Goal: Transaction & Acquisition: Book appointment/travel/reservation

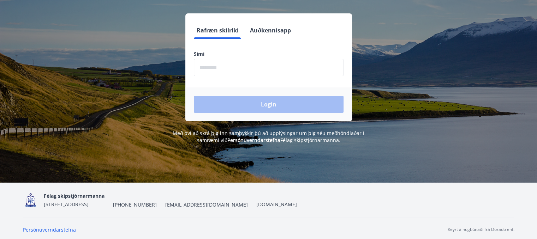
scroll to position [88, 0]
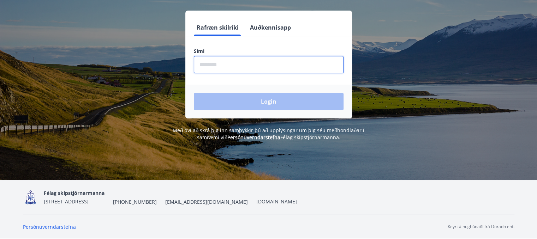
click at [247, 61] on input "phone" at bounding box center [269, 64] width 150 height 17
type input "********"
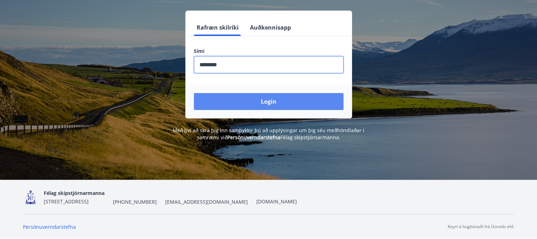
click at [258, 100] on button "Login" at bounding box center [269, 101] width 150 height 17
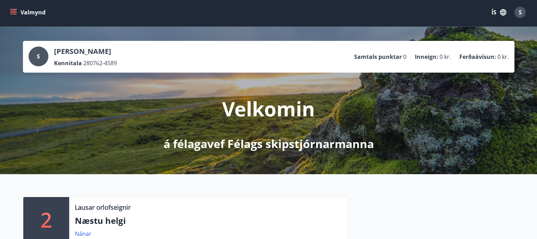
scroll to position [141, 0]
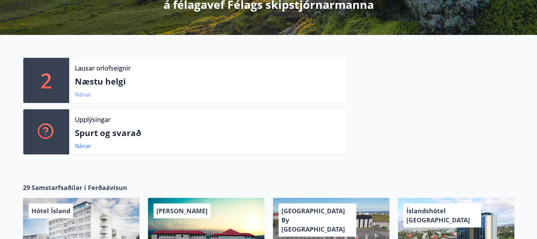
click at [86, 95] on link "Nánar" at bounding box center [83, 95] width 17 height 8
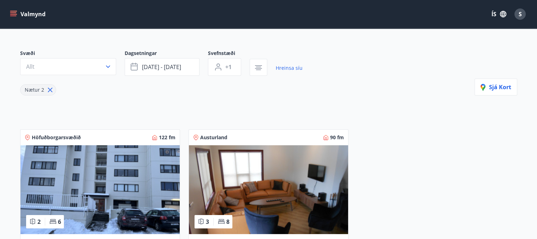
scroll to position [106, 0]
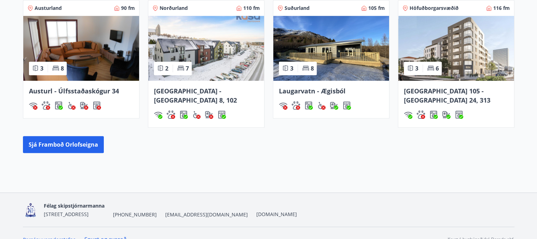
scroll to position [479, 0]
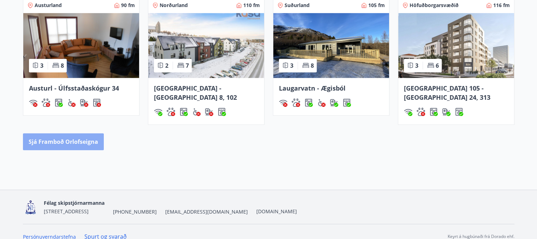
click at [74, 133] on button "Sjá framboð orlofseigna" at bounding box center [63, 141] width 81 height 17
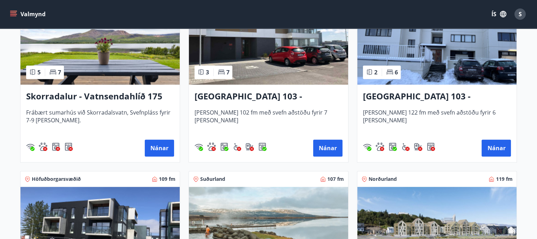
scroll to position [494, 0]
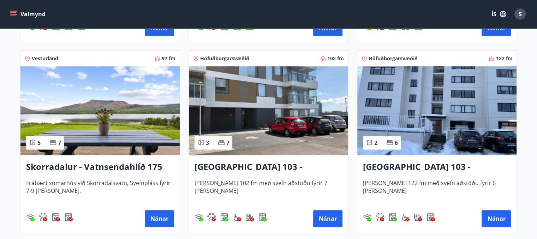
click at [121, 122] on img at bounding box center [99, 110] width 159 height 89
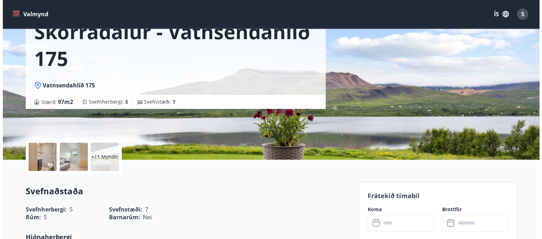
scroll to position [106, 0]
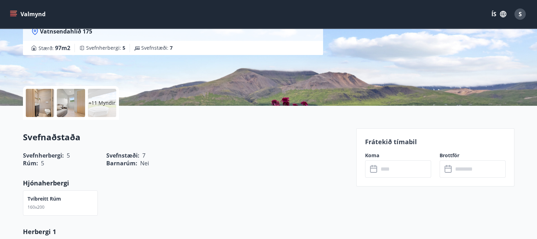
click at [105, 108] on div "+11 Myndir" at bounding box center [102, 103] width 28 height 28
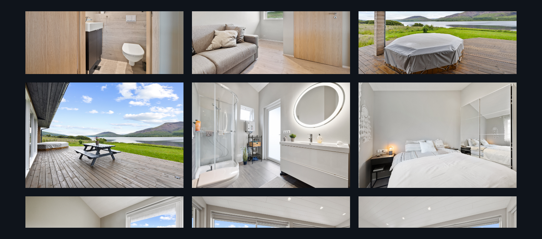
scroll to position [0, 0]
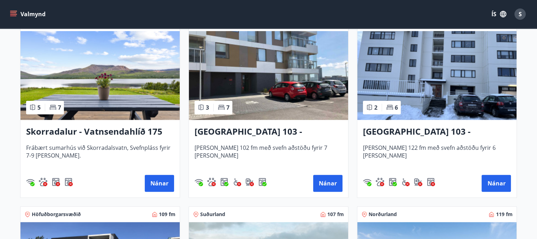
click at [113, 77] on img at bounding box center [99, 75] width 159 height 89
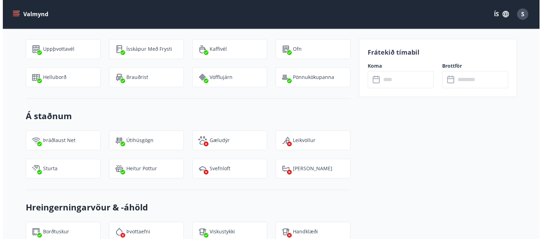
scroll to position [565, 0]
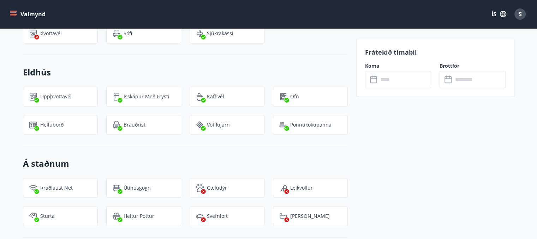
click at [383, 80] on input "text" at bounding box center [405, 79] width 53 height 17
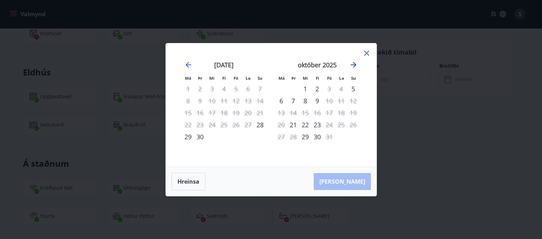
click at [355, 66] on icon "Move forward to switch to the next month." at bounding box center [354, 65] width 6 height 6
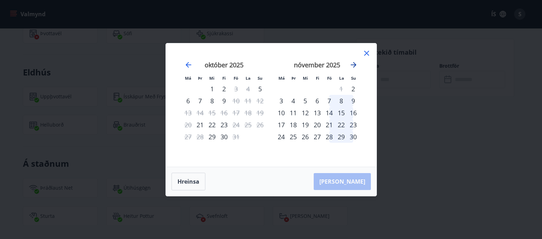
click at [355, 66] on icon "Move forward to switch to the next month." at bounding box center [354, 65] width 6 height 6
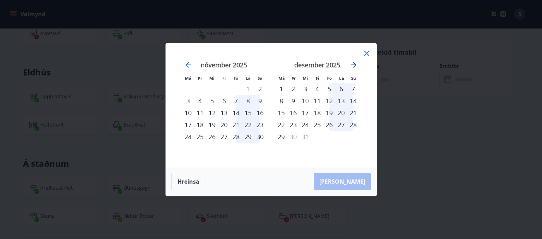
click at [355, 66] on icon "Move forward to switch to the next month." at bounding box center [354, 65] width 6 height 6
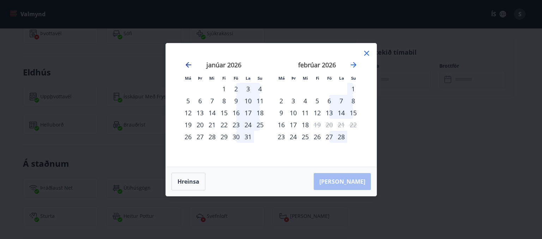
click at [191, 67] on icon "Move backward to switch to the previous month." at bounding box center [188, 65] width 8 height 8
click at [353, 65] on icon "Move forward to switch to the next month." at bounding box center [354, 65] width 8 height 8
click at [355, 65] on icon "Move forward to switch to the next month." at bounding box center [354, 65] width 6 height 6
click at [191, 64] on icon "Move backward to switch to the previous month." at bounding box center [188, 65] width 8 height 8
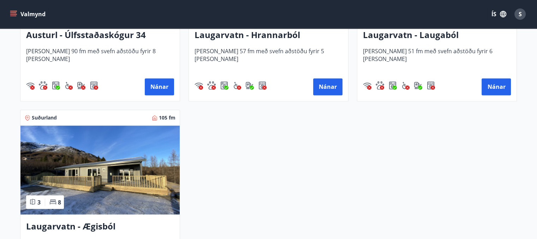
scroll to position [1307, 0]
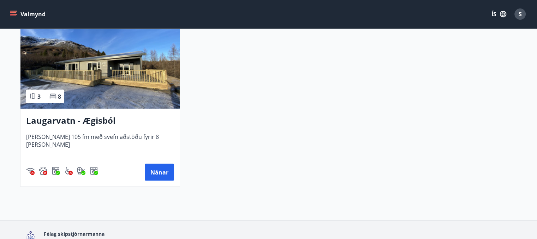
click at [106, 68] on img at bounding box center [99, 64] width 159 height 89
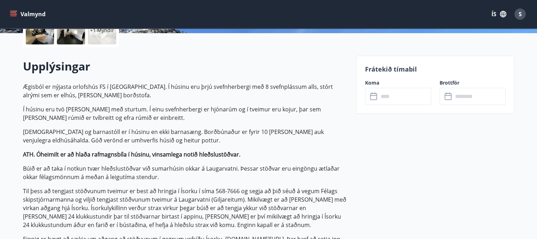
scroll to position [177, 0]
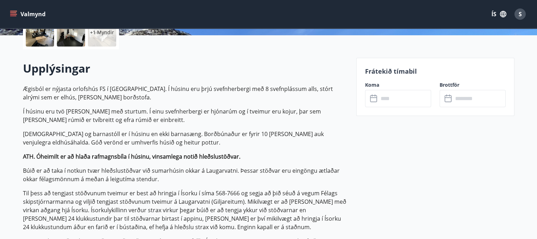
click at [399, 96] on input "text" at bounding box center [405, 98] width 53 height 17
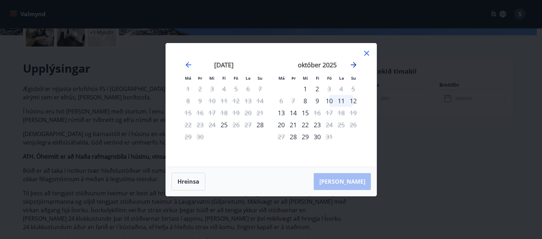
click at [355, 64] on icon "Move forward to switch to the next month." at bounding box center [354, 65] width 6 height 6
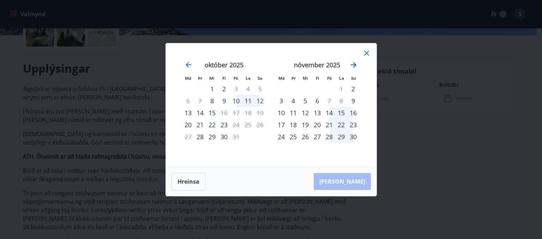
click at [355, 64] on icon "Move forward to switch to the next month." at bounding box center [354, 65] width 6 height 6
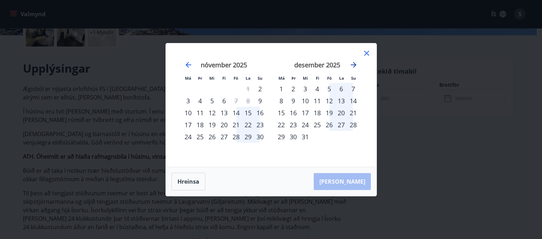
click at [355, 64] on icon "Move forward to switch to the next month." at bounding box center [354, 65] width 6 height 6
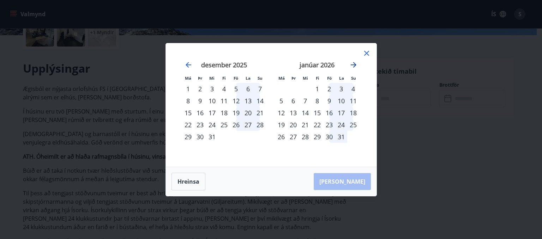
click at [355, 64] on icon "Move forward to switch to the next month." at bounding box center [354, 65] width 6 height 6
click at [319, 124] on div "19" at bounding box center [317, 125] width 12 height 12
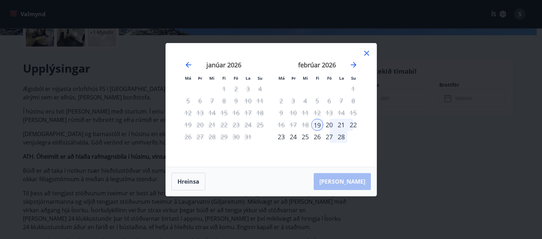
click at [353, 124] on div "22" at bounding box center [353, 125] width 12 height 12
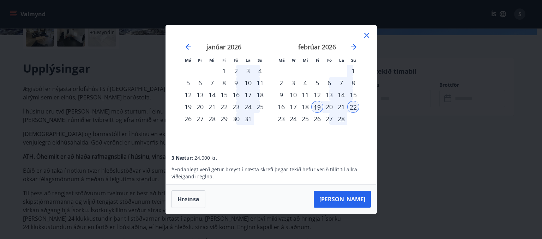
click at [307, 106] on div "18" at bounding box center [305, 107] width 12 height 12
click at [320, 106] on div "19" at bounding box center [317, 107] width 12 height 12
click at [355, 105] on div "22" at bounding box center [353, 107] width 12 height 12
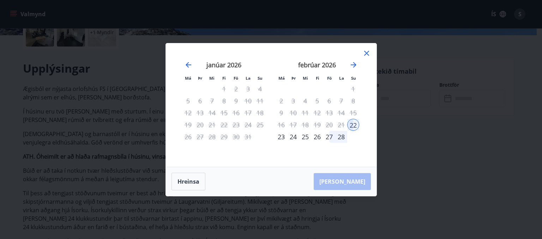
click at [317, 125] on div "19" at bounding box center [317, 125] width 12 height 12
click at [366, 52] on icon at bounding box center [367, 53] width 8 height 8
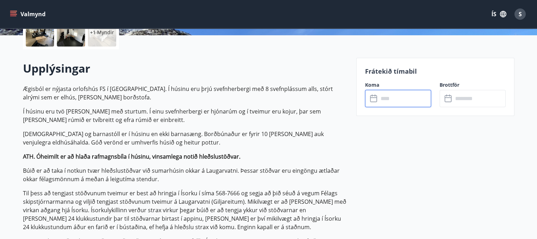
click at [394, 99] on input "text" at bounding box center [405, 98] width 53 height 17
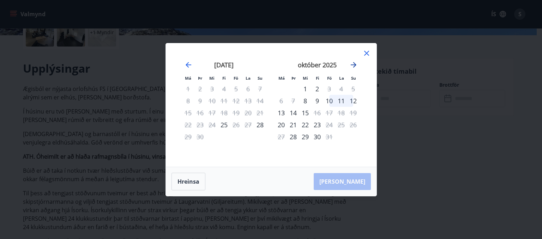
click at [355, 64] on icon "Move forward to switch to the next month." at bounding box center [354, 65] width 6 height 6
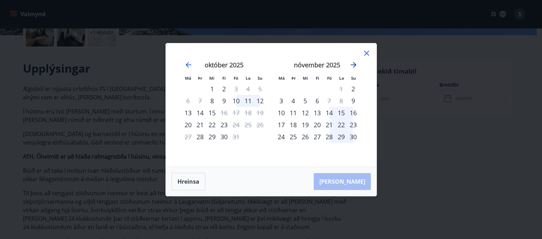
click at [355, 64] on icon "Move forward to switch to the next month." at bounding box center [354, 65] width 6 height 6
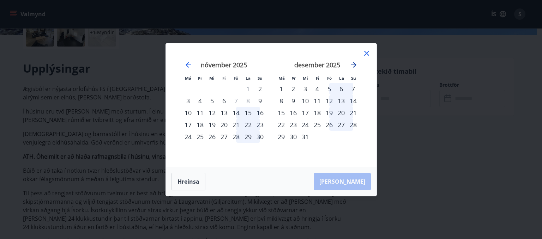
click at [355, 64] on icon "Move forward to switch to the next month." at bounding box center [354, 65] width 6 height 6
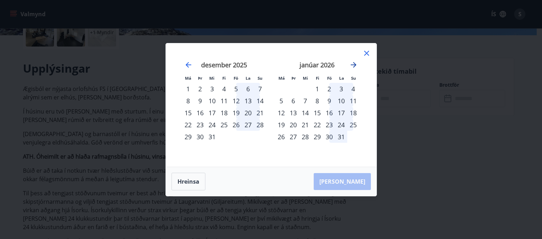
click at [355, 64] on icon "Move forward to switch to the next month." at bounding box center [354, 65] width 6 height 6
click at [319, 123] on div "19" at bounding box center [317, 125] width 12 height 12
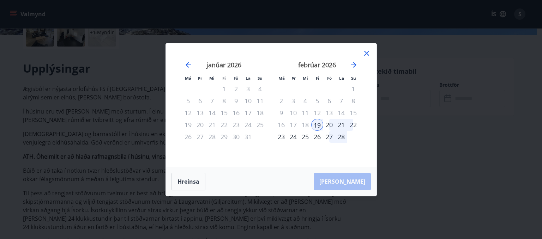
click at [354, 125] on div "22" at bounding box center [353, 125] width 12 height 12
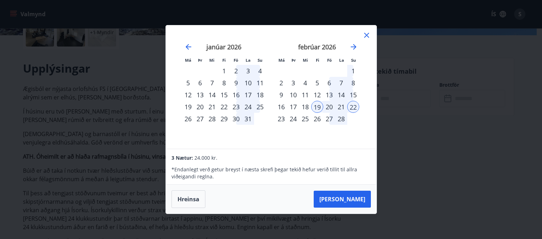
click at [364, 34] on icon at bounding box center [367, 35] width 8 height 8
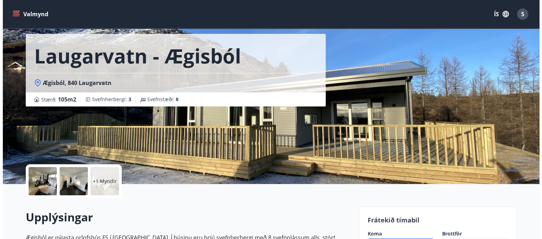
scroll to position [71, 0]
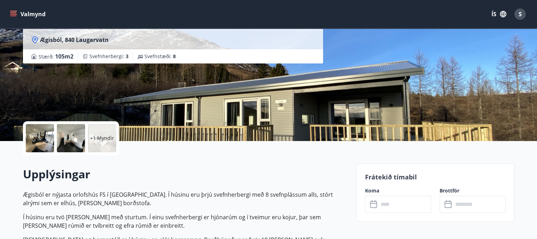
click at [106, 132] on div "+1 Myndir" at bounding box center [102, 138] width 28 height 28
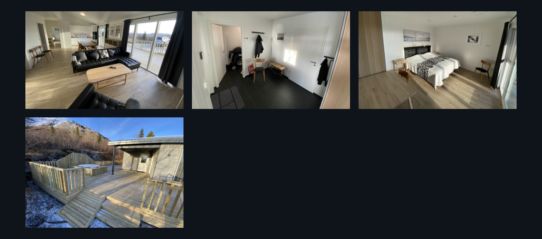
scroll to position [186, 0]
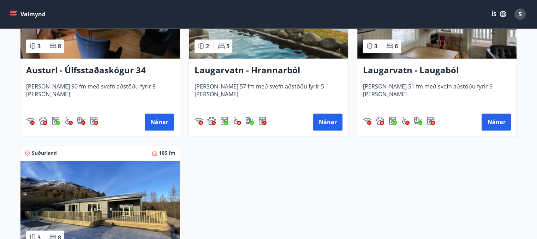
scroll to position [1059, 0]
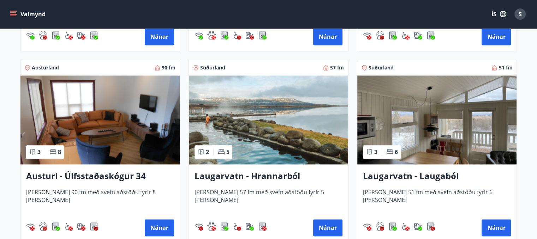
click at [249, 123] on img at bounding box center [268, 120] width 159 height 89
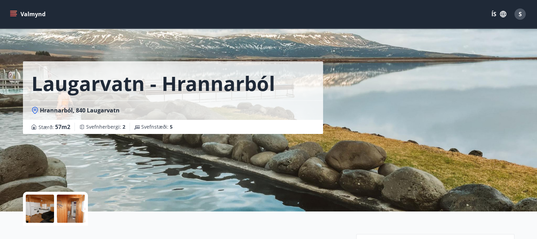
click at [79, 215] on div at bounding box center [71, 209] width 28 height 28
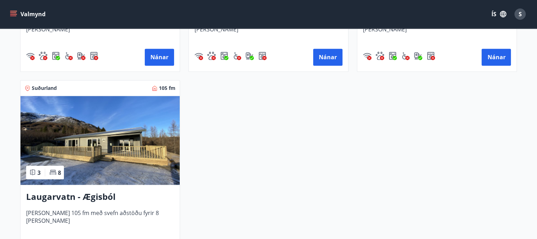
scroll to position [1236, 0]
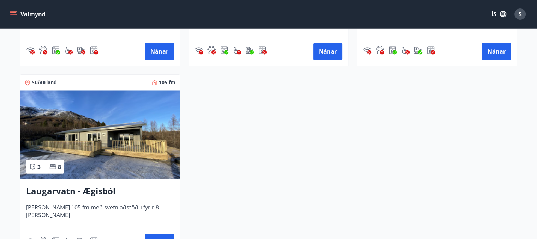
click at [146, 159] on img at bounding box center [99, 134] width 159 height 89
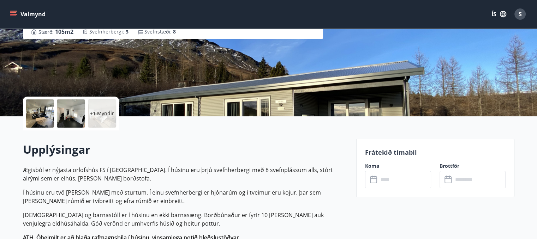
scroll to position [177, 0]
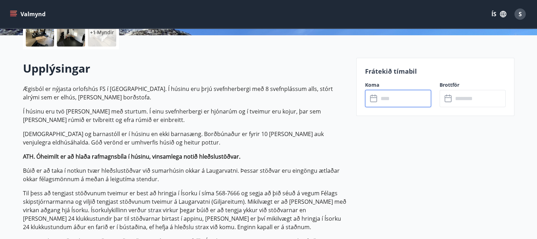
click at [409, 99] on input "text" at bounding box center [405, 98] width 53 height 17
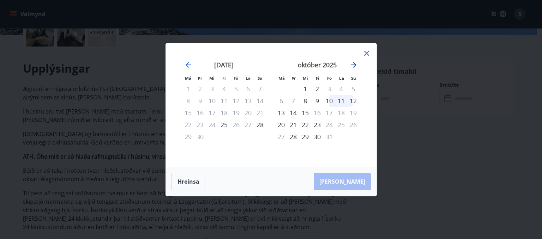
click at [354, 64] on icon "Move forward to switch to the next month." at bounding box center [354, 65] width 6 height 6
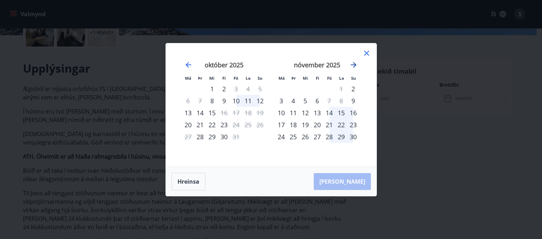
click at [354, 64] on icon "Move forward to switch to the next month." at bounding box center [354, 65] width 6 height 6
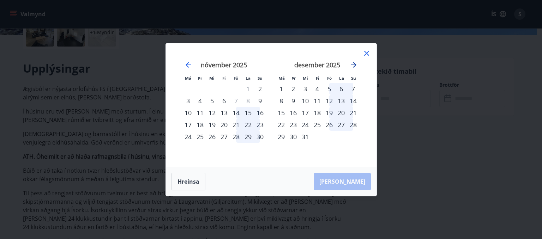
click at [354, 64] on icon "Move forward to switch to the next month." at bounding box center [354, 65] width 6 height 6
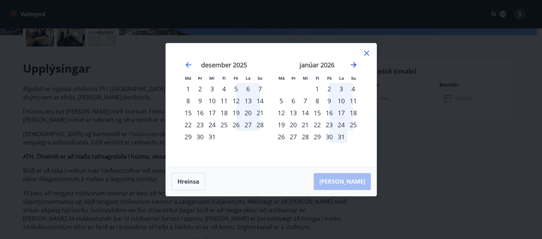
click at [354, 64] on icon "Move forward to switch to the next month." at bounding box center [354, 65] width 8 height 8
drag, startPoint x: 321, startPoint y: 124, endPoint x: 317, endPoint y: 123, distance: 3.7
click at [321, 124] on div "19" at bounding box center [317, 125] width 12 height 12
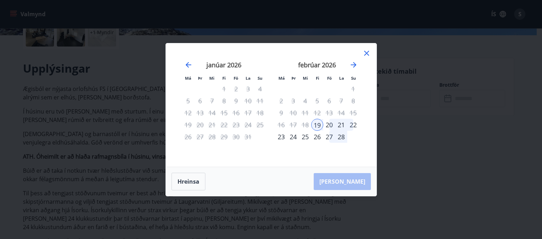
click at [353, 124] on div "22" at bounding box center [353, 125] width 12 height 12
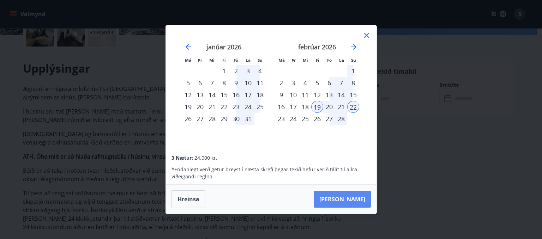
click at [356, 198] on button "[PERSON_NAME]" at bounding box center [342, 199] width 57 height 17
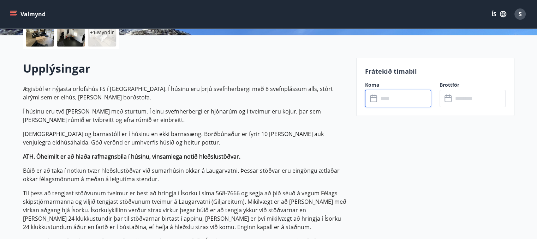
type input "******"
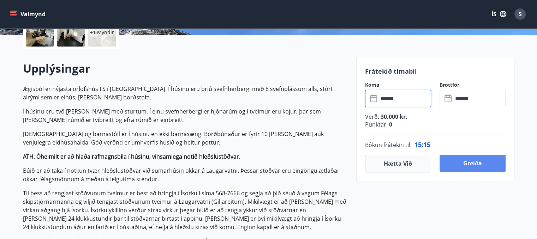
click at [473, 163] on button "Greiða" at bounding box center [473, 163] width 66 height 17
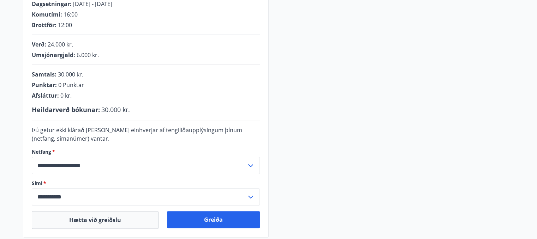
scroll to position [177, 0]
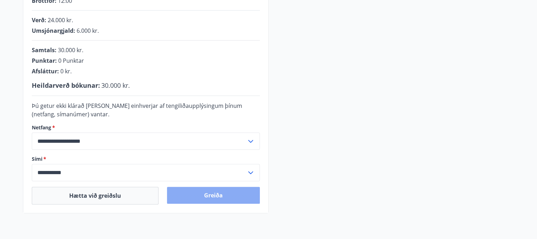
click at [227, 195] on button "Greiða" at bounding box center [213, 195] width 93 height 17
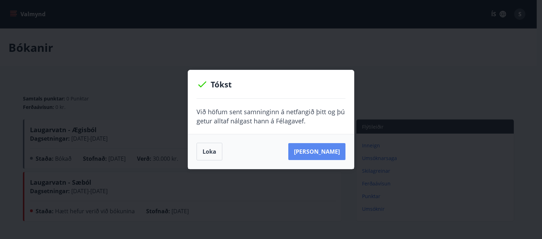
click at [323, 151] on button "[PERSON_NAME]" at bounding box center [317, 151] width 57 height 17
click at [322, 151] on button "[PERSON_NAME]" at bounding box center [317, 151] width 57 height 17
click at [208, 148] on button "Loka" at bounding box center [210, 152] width 26 height 18
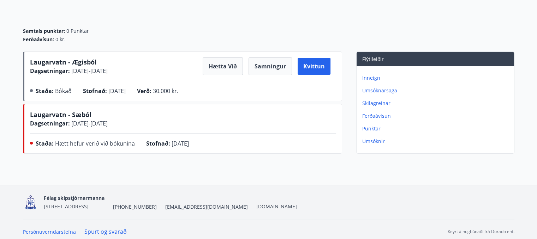
scroll to position [71, 0]
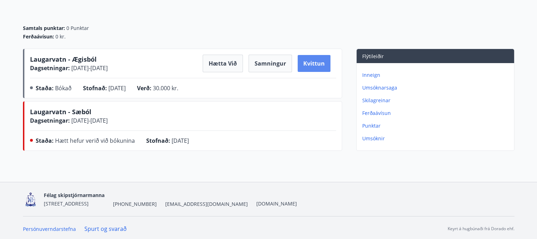
click at [320, 61] on button "Kvittun" at bounding box center [314, 63] width 33 height 17
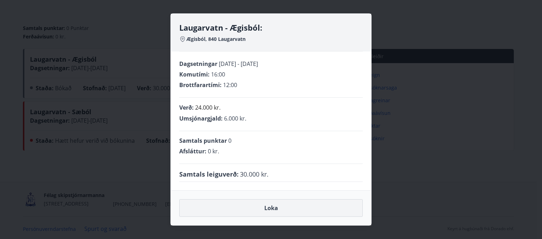
click at [281, 211] on button "Loka" at bounding box center [271, 209] width 184 height 18
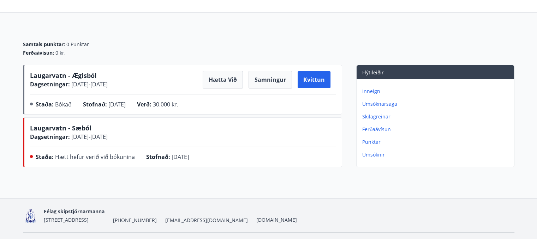
scroll to position [37, 0]
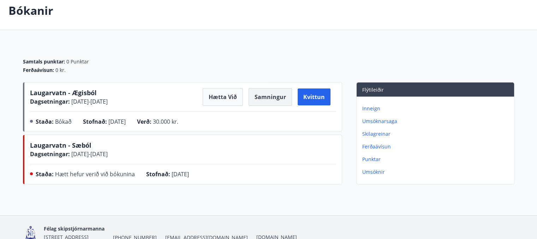
click at [270, 97] on button "Samningur" at bounding box center [270, 97] width 43 height 18
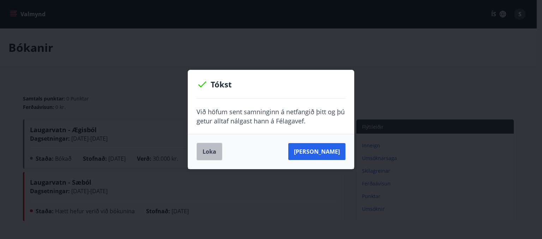
click at [210, 156] on button "Loka" at bounding box center [210, 152] width 26 height 18
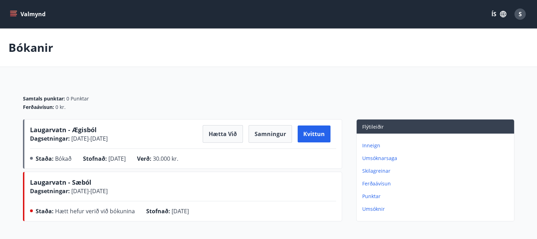
click at [519, 13] on span "S" at bounding box center [520, 14] width 3 height 8
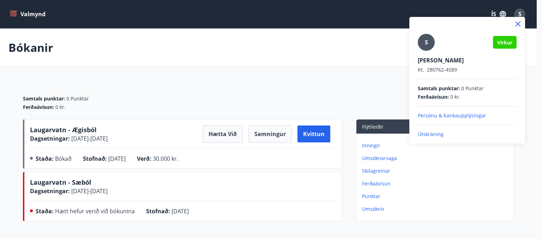
click at [434, 136] on p "Útskráning" at bounding box center [467, 134] width 99 height 7
